Goal: Check status: Check status

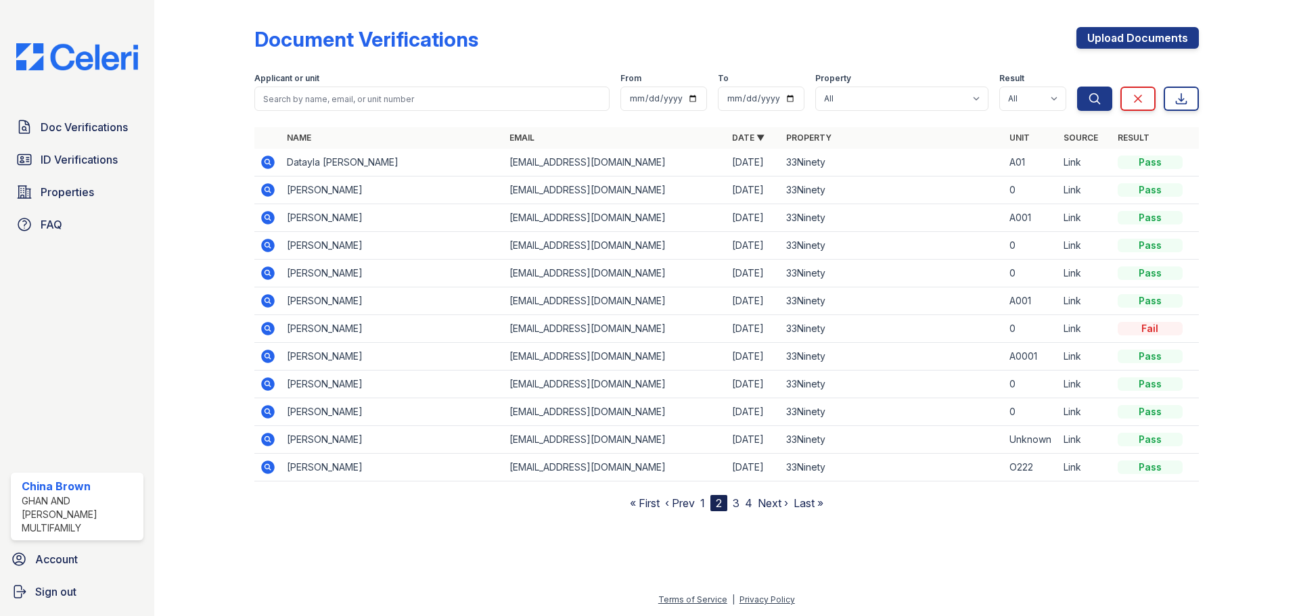
click at [704, 497] on link "1" at bounding box center [702, 504] width 5 height 14
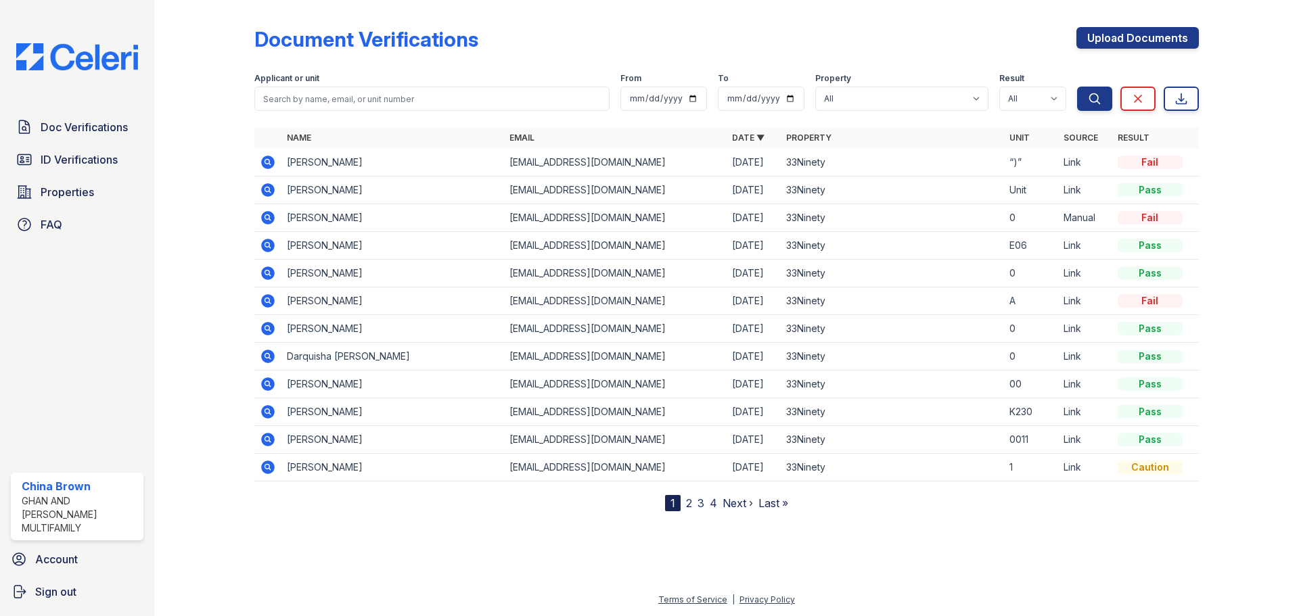
click at [789, 158] on td "33Ninety" at bounding box center [892, 163] width 223 height 28
click at [272, 162] on icon at bounding box center [268, 163] width 14 height 14
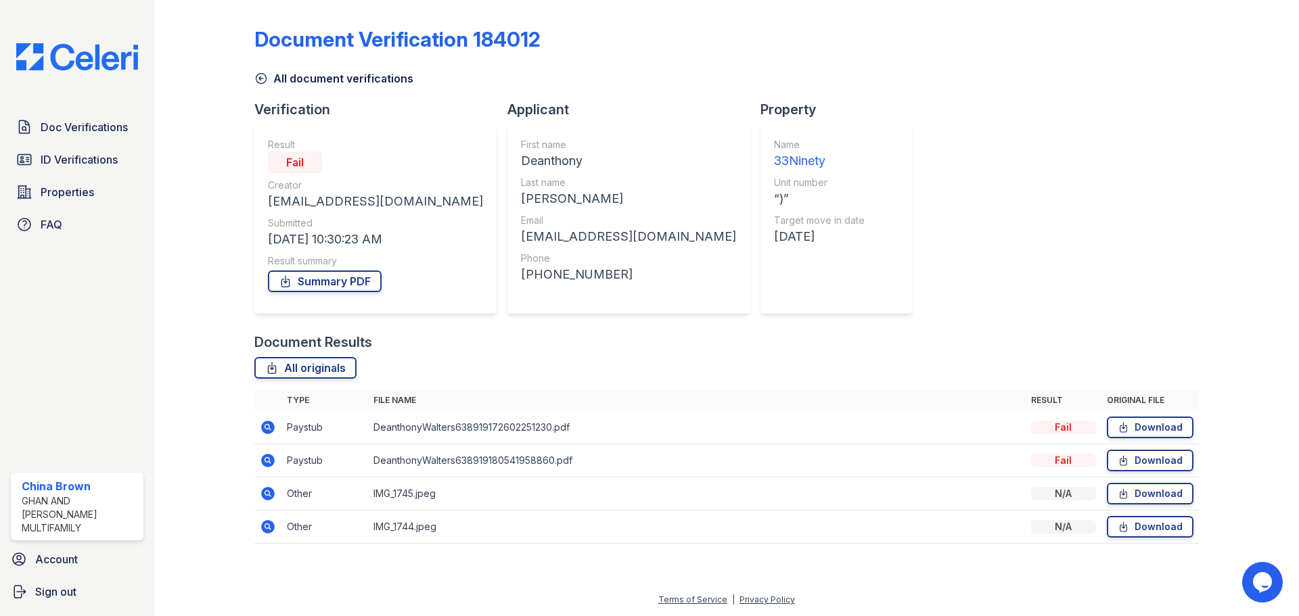
click at [267, 464] on icon at bounding box center [268, 461] width 14 height 14
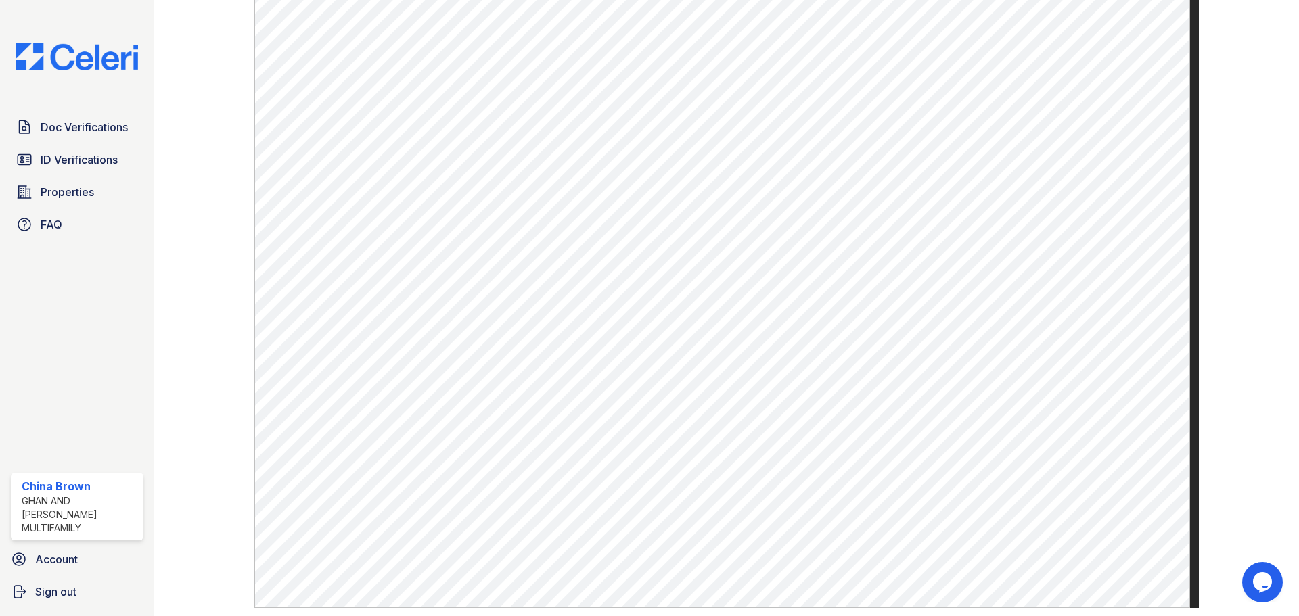
scroll to position [609, 0]
